Goal: Information Seeking & Learning: Check status

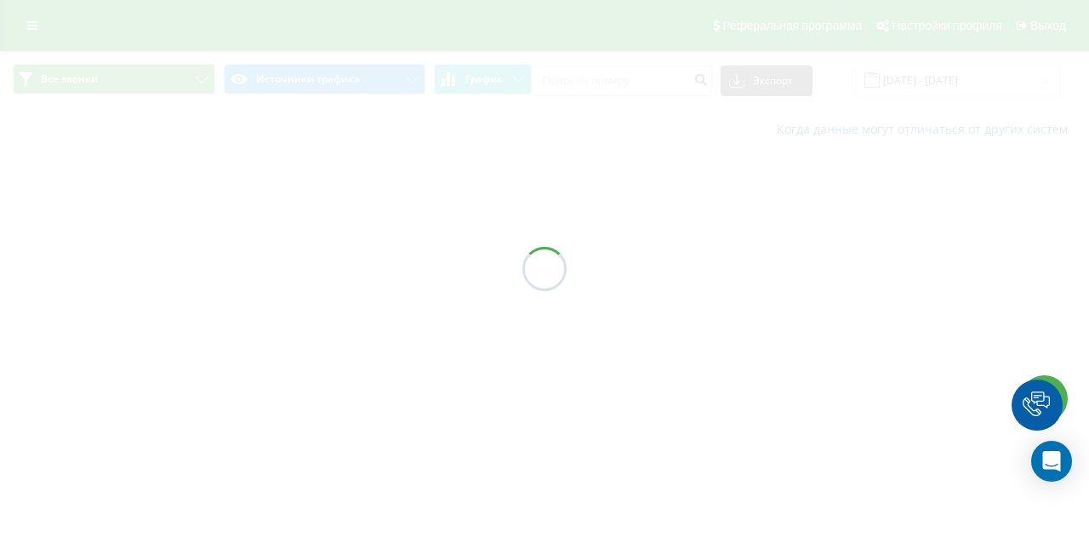
click at [594, 73] on div at bounding box center [544, 268] width 1089 height 537
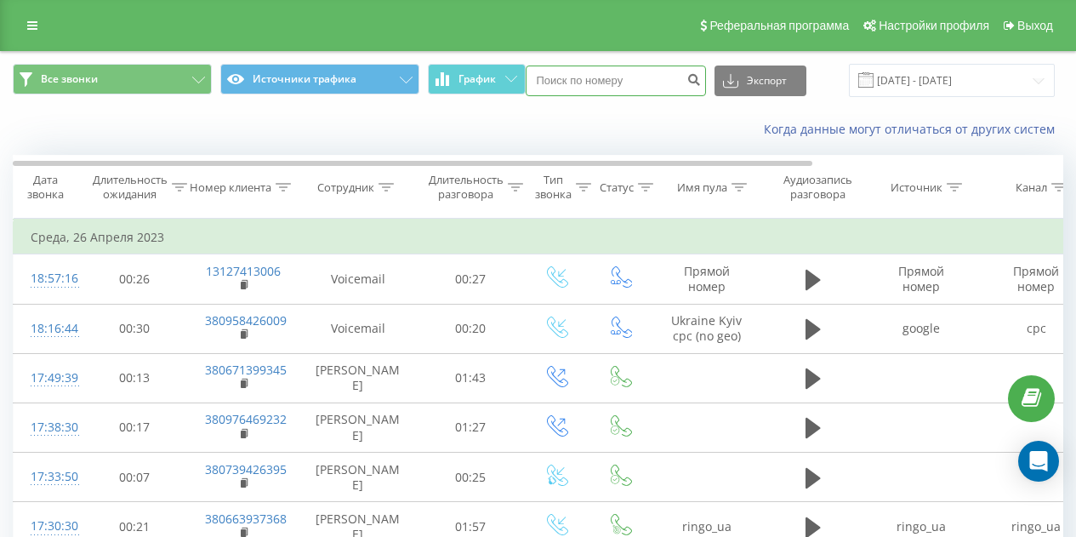
click at [591, 83] on input at bounding box center [616, 81] width 180 height 31
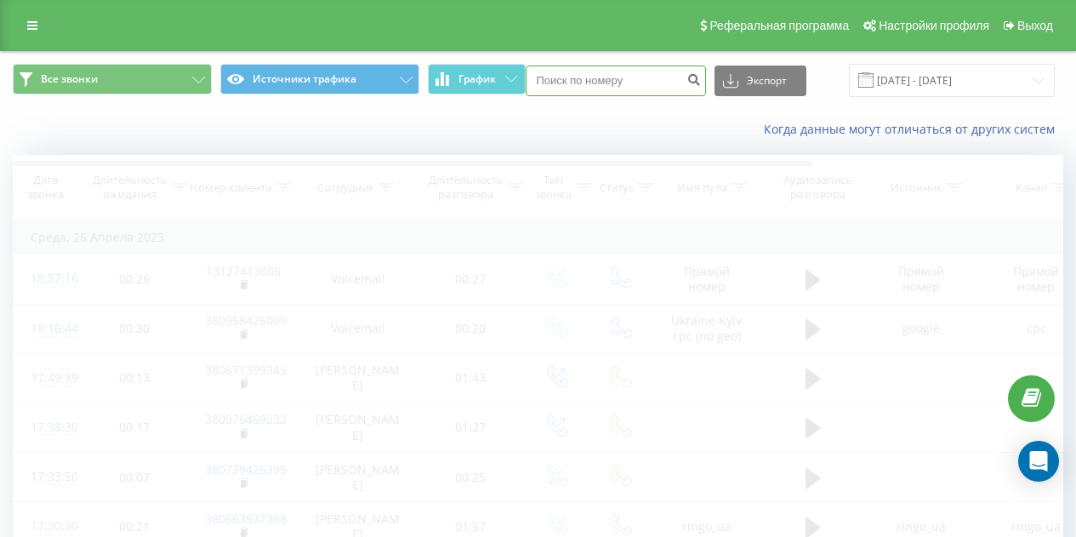
paste input "380730437414"
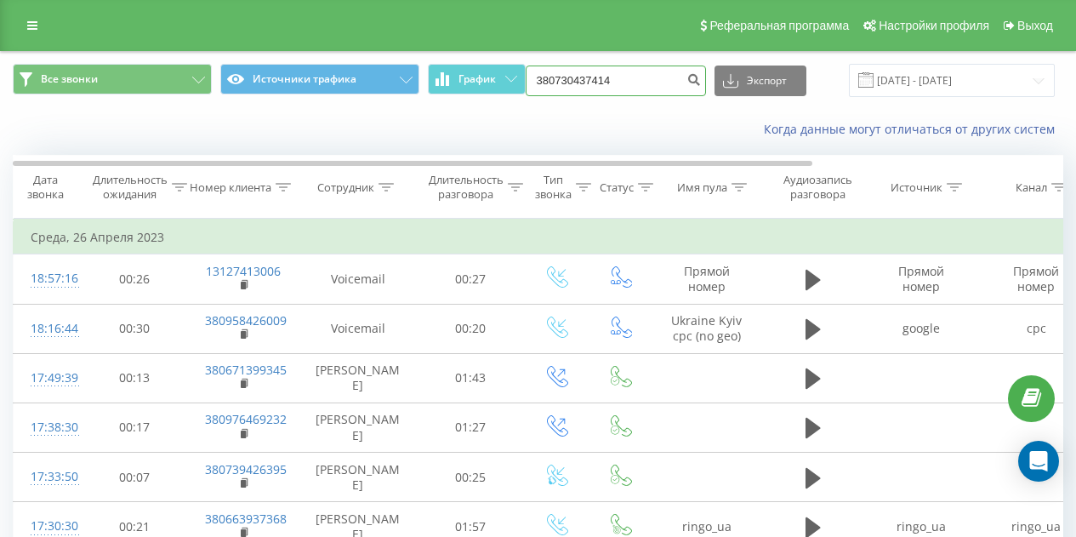
type input "380730437414"
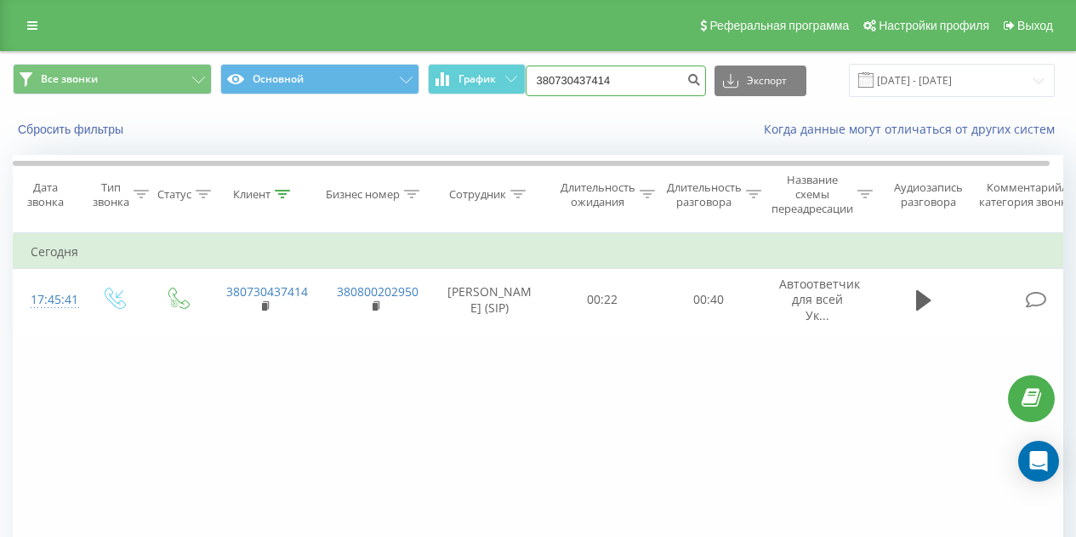
click at [605, 90] on input "380730437414" at bounding box center [616, 81] width 180 height 31
